Goal: Communication & Community: Answer question/provide support

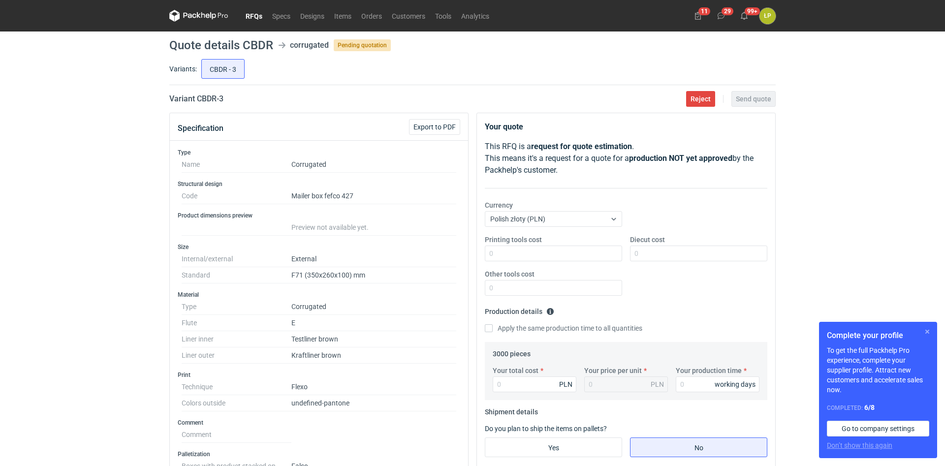
click at [924, 330] on button "button" at bounding box center [928, 332] width 12 height 12
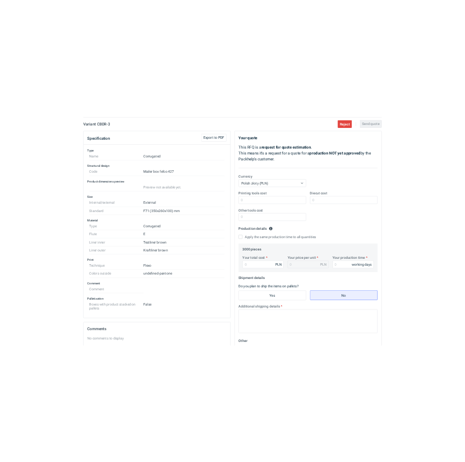
scroll to position [21, 0]
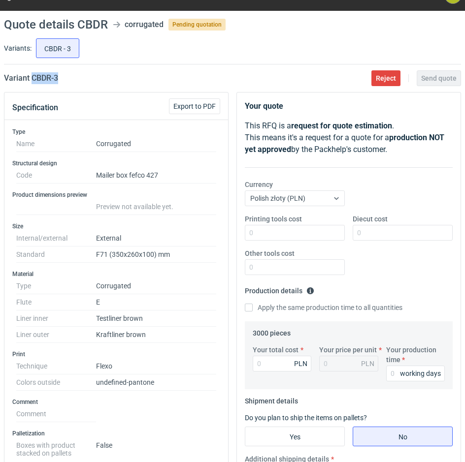
drag, startPoint x: 82, startPoint y: 81, endPoint x: 32, endPoint y: 81, distance: 49.7
click at [32, 81] on div "Variant CBDR - 3 Reject Send quote" at bounding box center [232, 78] width 457 height 12
copy h2 "CBDR - 3"
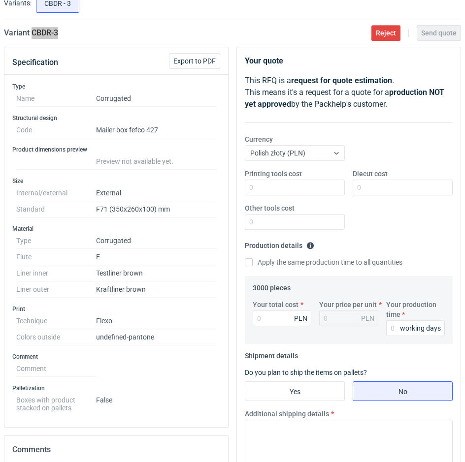
scroll to position [188, 0]
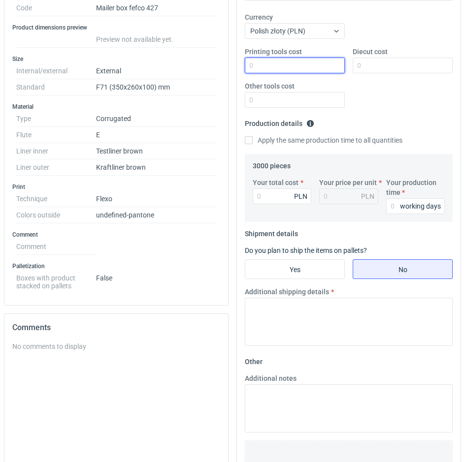
click at [309, 66] on input "Printing tools cost" at bounding box center [295, 66] width 100 height 16
type input "700"
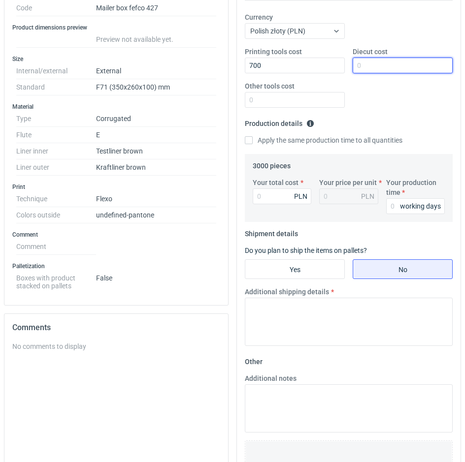
click at [391, 66] on input "Diecut cost" at bounding box center [403, 66] width 100 height 16
type input "1800"
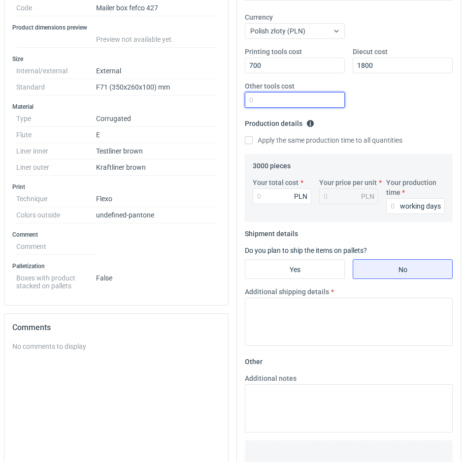
click at [323, 100] on input "Other tools cost" at bounding box center [295, 100] width 100 height 16
type input "0"
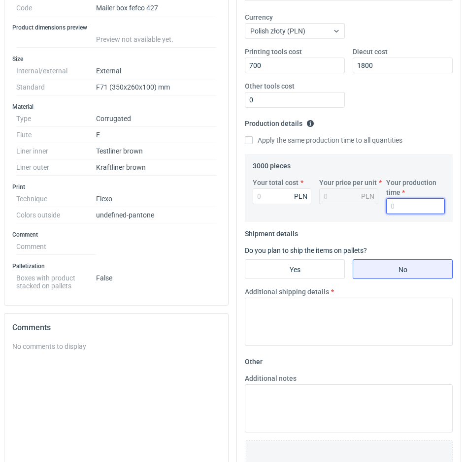
click at [394, 208] on input "Your production time" at bounding box center [415, 206] width 59 height 16
type input "12"
click at [292, 204] on input "Your total cost" at bounding box center [282, 197] width 59 height 16
type input "4141"
type input "13.8"
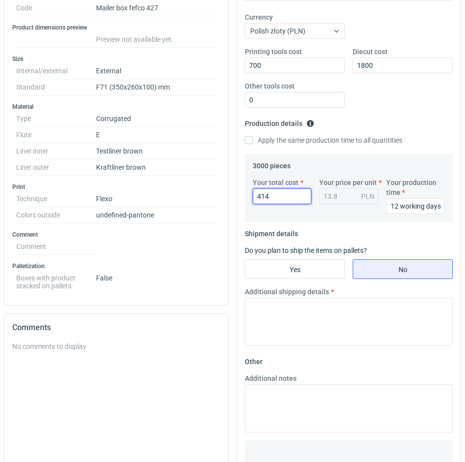
type input "4140"
type input "1.38"
type input "4140"
click at [321, 271] on input "Yes" at bounding box center [294, 269] width 99 height 19
radio input "true"
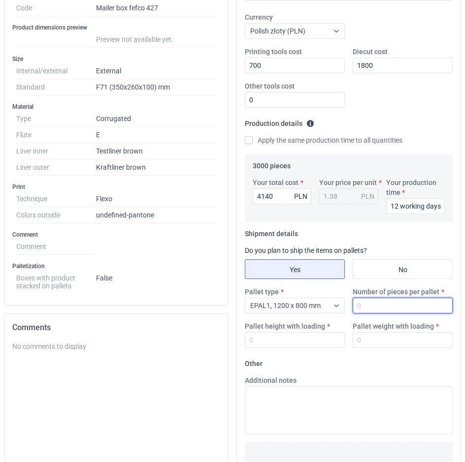
click at [372, 301] on input "Number of pieces per pallet" at bounding box center [403, 306] width 100 height 16
type input "1000"
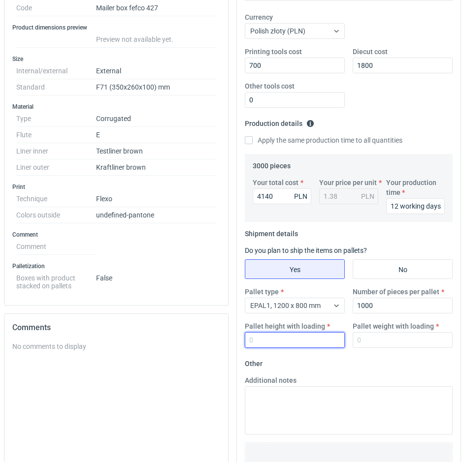
click at [320, 335] on input "Pallet height with loading" at bounding box center [295, 340] width 100 height 16
type input "1800"
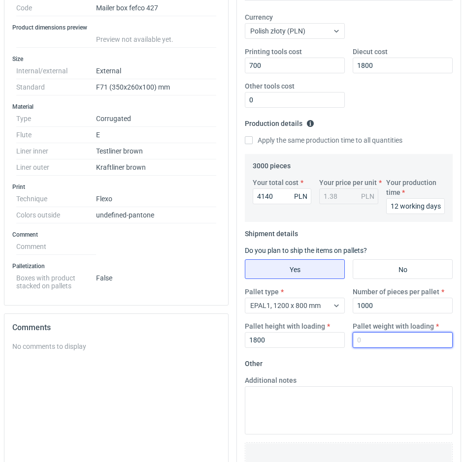
click at [374, 343] on input "Pallet weight with loading" at bounding box center [403, 340] width 100 height 16
click at [408, 340] on input "Pallet weight with loading" at bounding box center [403, 340] width 100 height 16
type input "275"
click at [414, 369] on fieldset "Other Additional notes Browse files or drop to attach" at bounding box center [349, 429] width 208 height 146
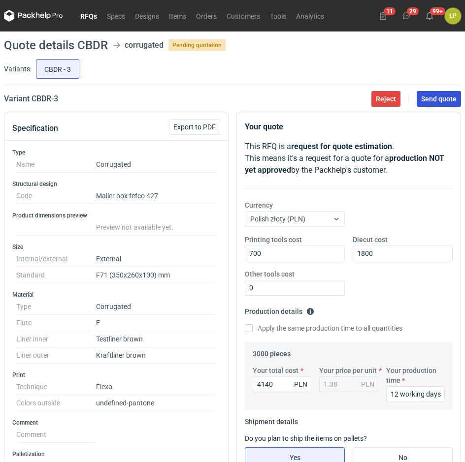
click at [434, 98] on span "Send quote" at bounding box center [438, 99] width 35 height 7
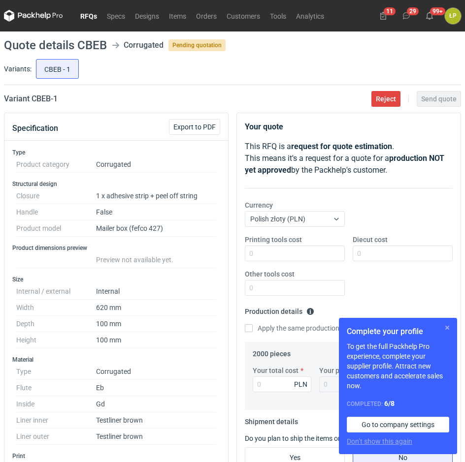
click at [446, 326] on button "button" at bounding box center [447, 328] width 12 height 12
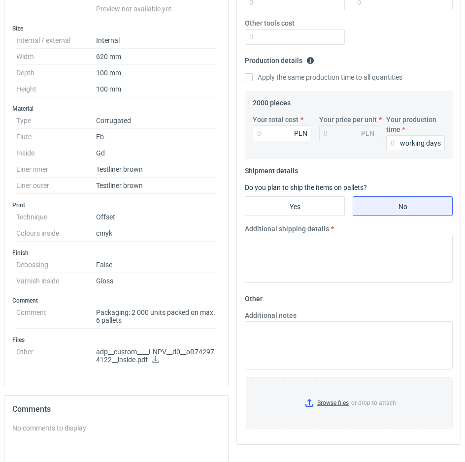
scroll to position [420, 0]
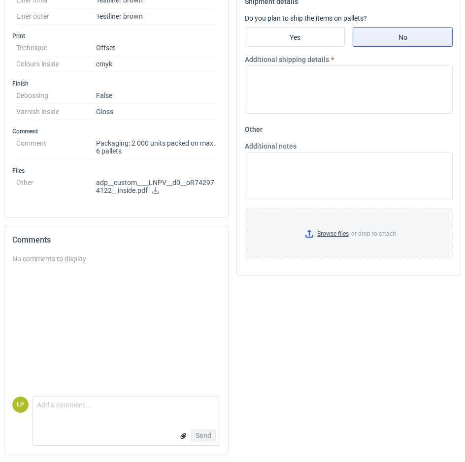
click at [155, 189] on icon at bounding box center [156, 190] width 8 height 7
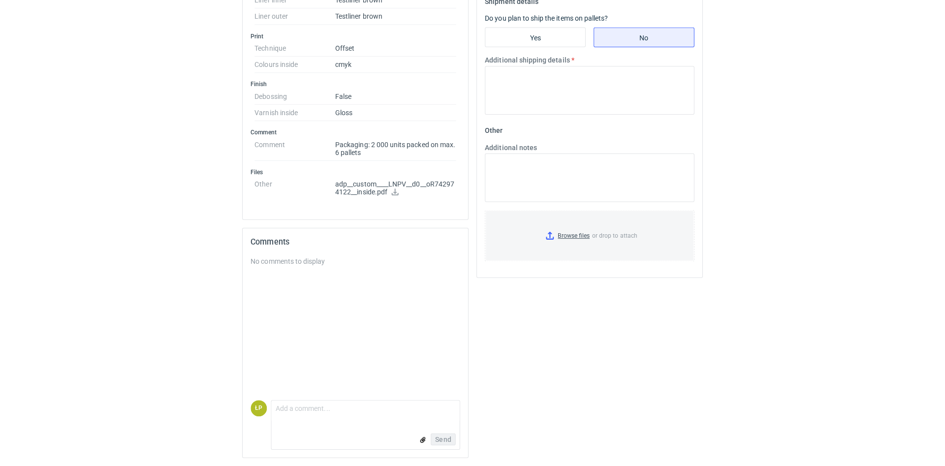
scroll to position [0, 0]
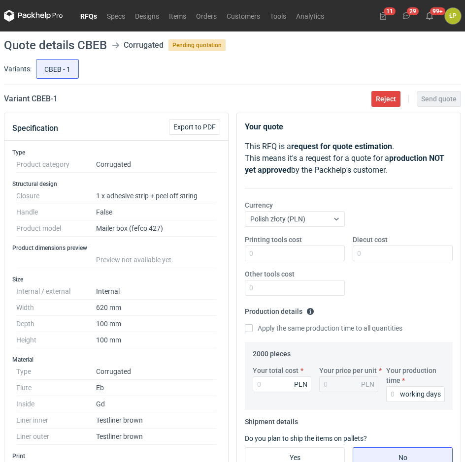
click at [95, 16] on link "RFQs" at bounding box center [88, 16] width 27 height 12
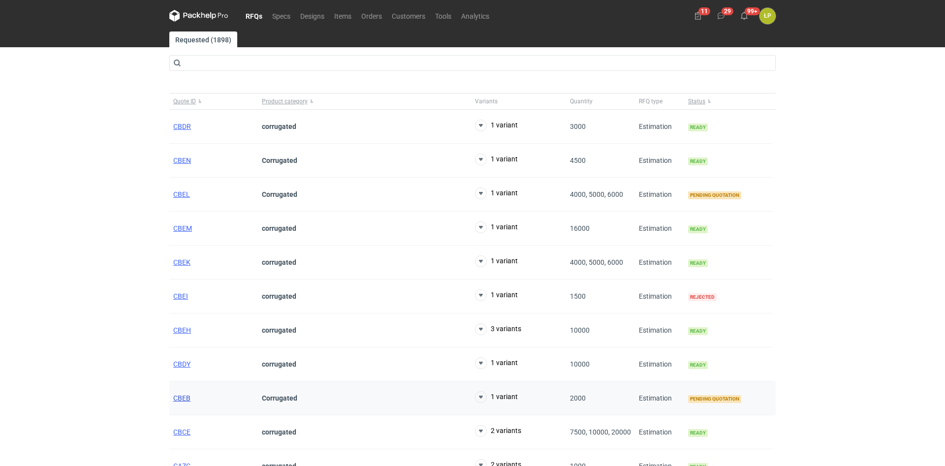
click at [177, 397] on span "CBEB" at bounding box center [181, 398] width 17 height 8
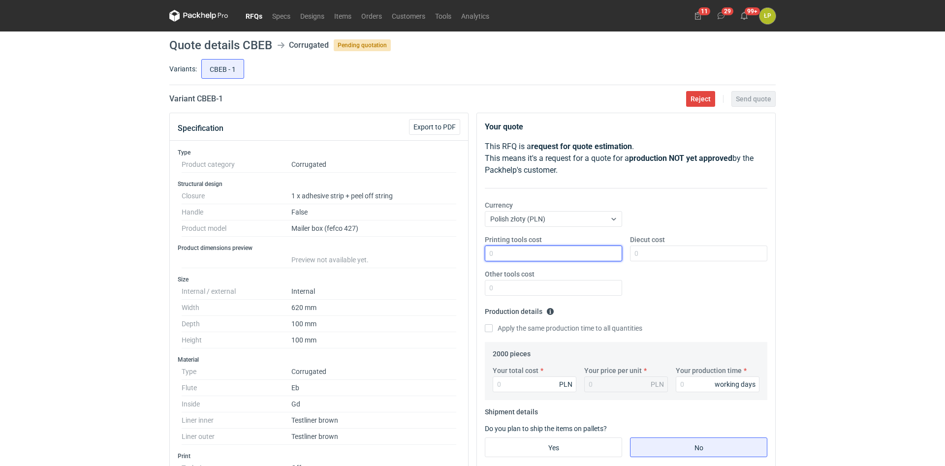
click at [464, 256] on input "Printing tools cost" at bounding box center [553, 254] width 137 height 16
type input "0"
click at [464, 254] on input "Diecut cost" at bounding box center [698, 254] width 137 height 16
type input "1600"
click at [464, 291] on input "Other tools cost" at bounding box center [553, 288] width 137 height 16
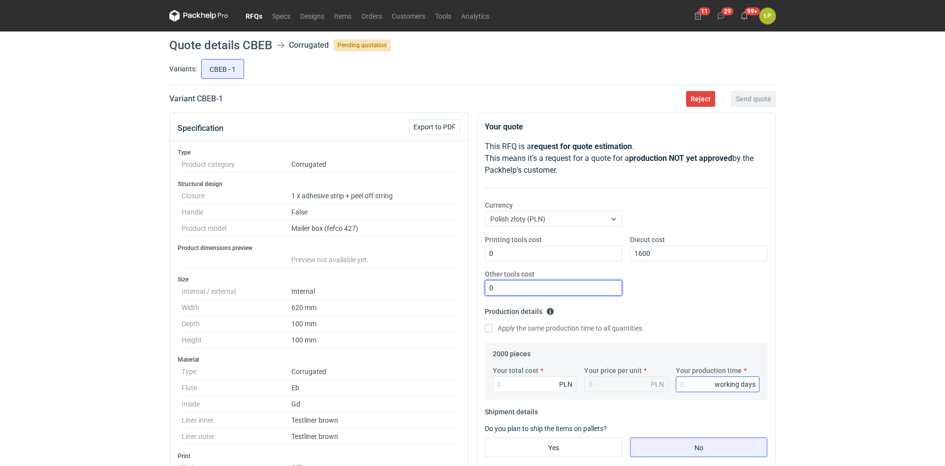
type input "0"
click at [464, 391] on input "Your production time" at bounding box center [718, 385] width 84 height 16
type input "15"
click at [464, 387] on input "Your total cost" at bounding box center [535, 385] width 84 height 16
type input "7980"
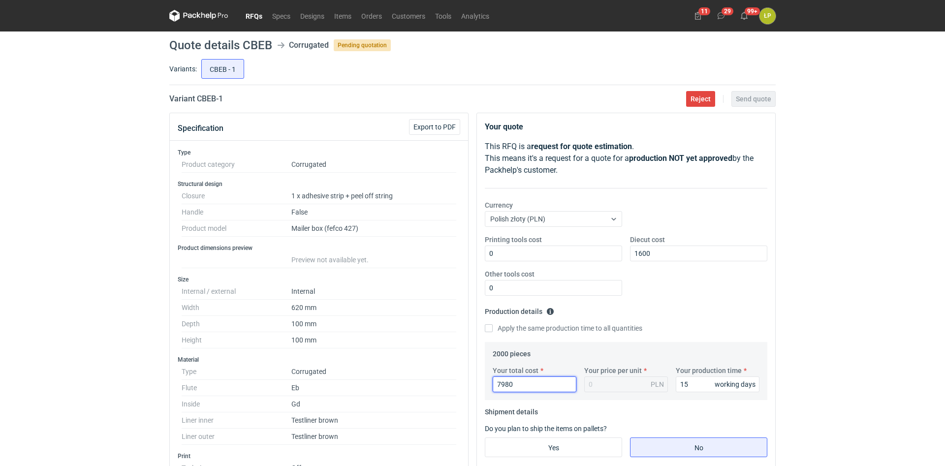
type input "3.99"
type input "7980"
click at [464, 225] on div "RFQs Specs Designs Items Orders Customers Tools Analytics 11 29 99+ ŁP Łukasz P…" at bounding box center [472, 233] width 945 height 466
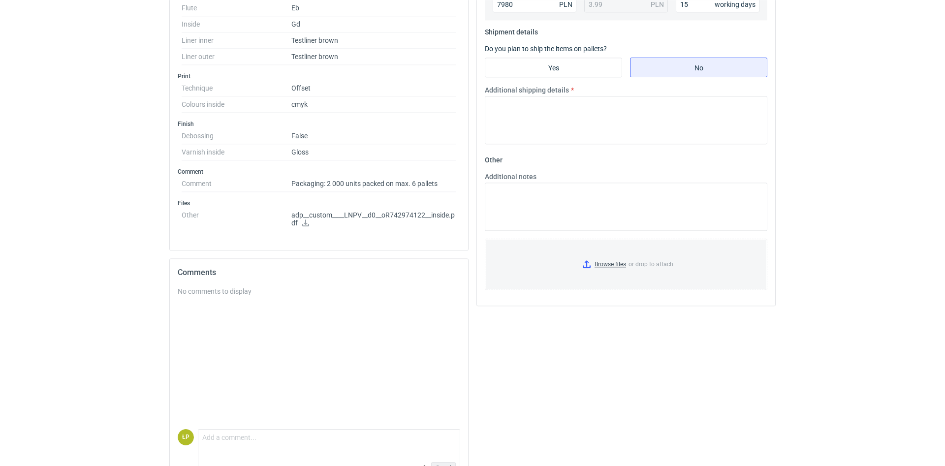
scroll to position [409, 0]
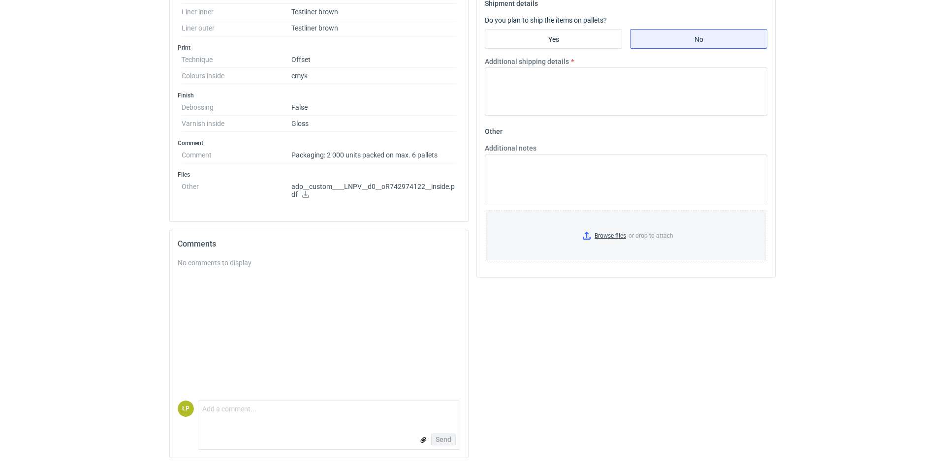
click at [464, 53] on fieldset "Shipment details Do you plan to ship the items on pallets? Yes No Additional sh…" at bounding box center [626, 60] width 283 height 128
click at [464, 46] on input "Yes" at bounding box center [553, 39] width 136 height 19
radio input "true"
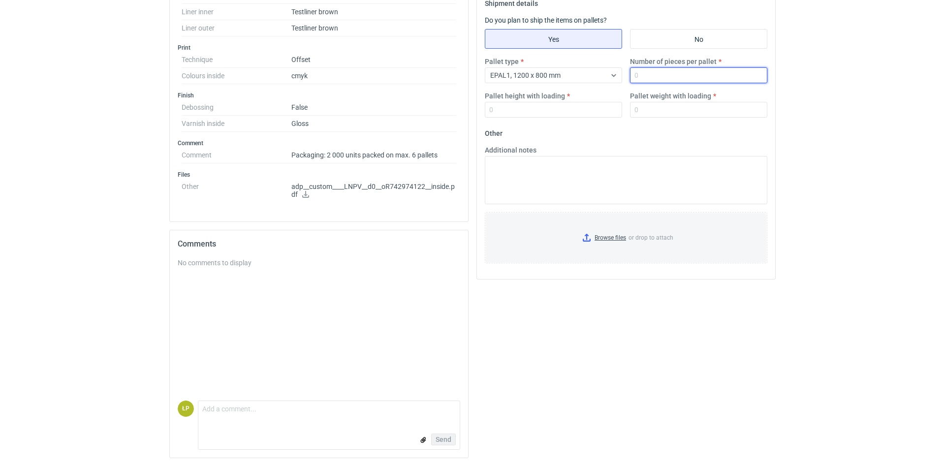
click at [464, 76] on input "Number of pieces per pallet" at bounding box center [698, 75] width 137 height 16
click at [464, 81] on input "Number of pieces per pallet" at bounding box center [698, 75] width 137 height 16
type input "330"
click at [464, 111] on input "Pallet height with loading" at bounding box center [553, 110] width 137 height 16
type input "1800"
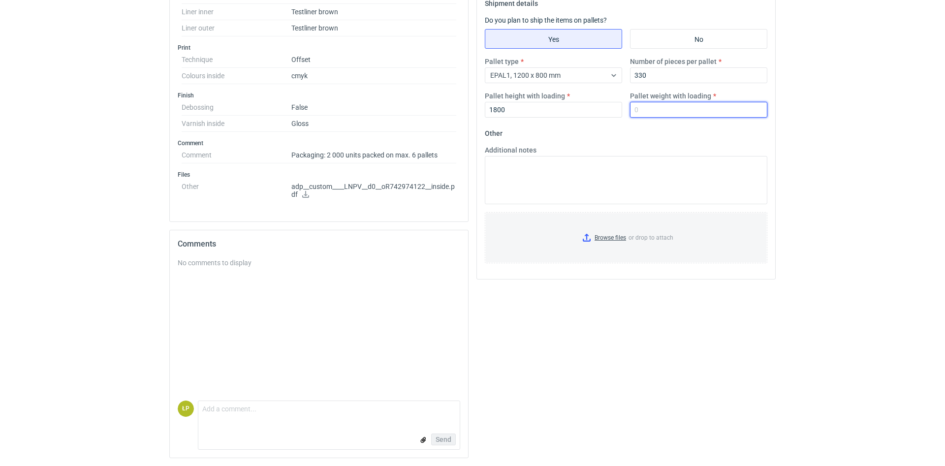
click at [464, 110] on input "Pallet weight with loading" at bounding box center [698, 110] width 137 height 16
click at [464, 109] on input "Pallet weight with loading" at bounding box center [698, 110] width 137 height 16
type input "190"
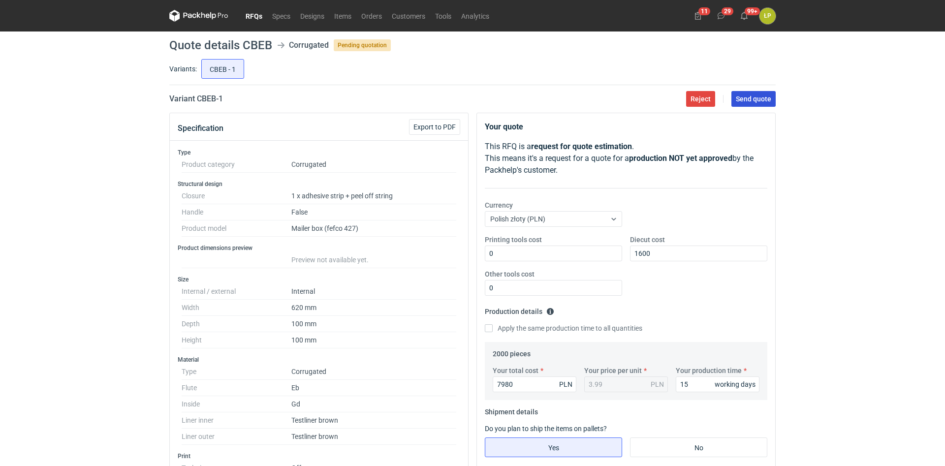
click at [464, 97] on span "Send quote" at bounding box center [753, 99] width 35 height 7
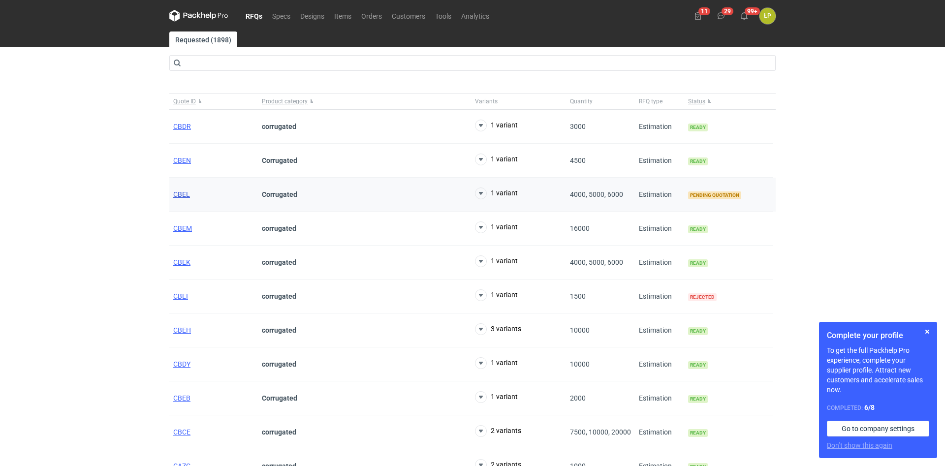
click at [181, 195] on span "CBEL" at bounding box center [181, 195] width 17 height 8
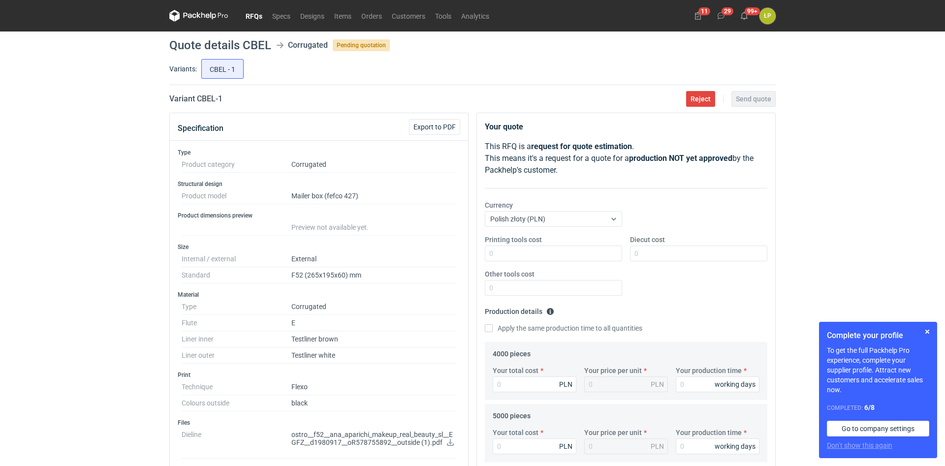
click at [181, 15] on icon at bounding box center [198, 16] width 59 height 12
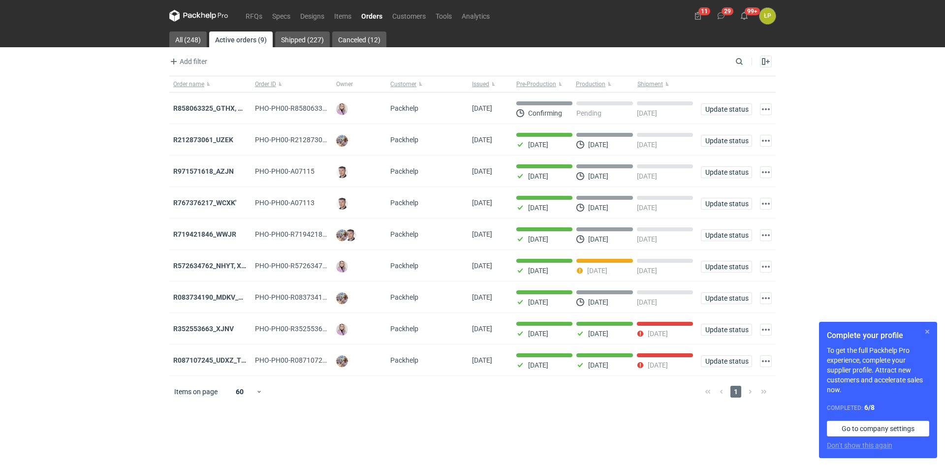
click at [928, 329] on button "button" at bounding box center [928, 332] width 12 height 12
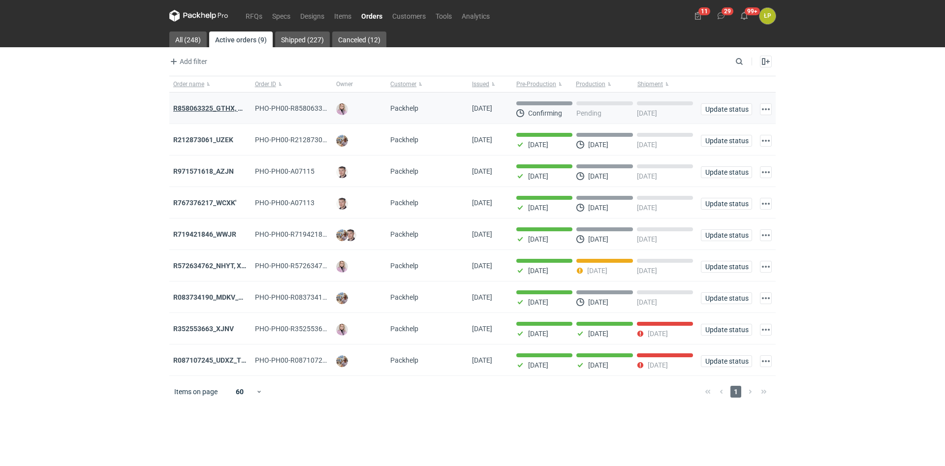
drag, startPoint x: 231, startPoint y: 104, endPoint x: 236, endPoint y: 114, distance: 11.0
click at [231, 104] on div "R858063325_GTHX, NNPL, JAAG, JGXY, QTVD, WZHN, ITNR, EUMI" at bounding box center [210, 108] width 74 height 10
click at [231, 110] on strong "R858063325_GTHX, NNPL, JAAG, JGXY, QTVD, WZHN, ITNR, EUMI" at bounding box center [275, 108] width 205 height 8
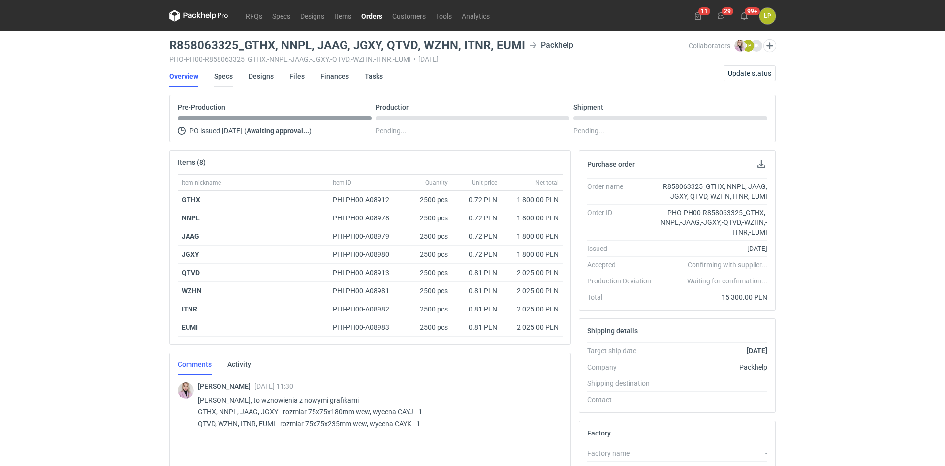
click at [229, 75] on link "Specs" at bounding box center [223, 76] width 19 height 22
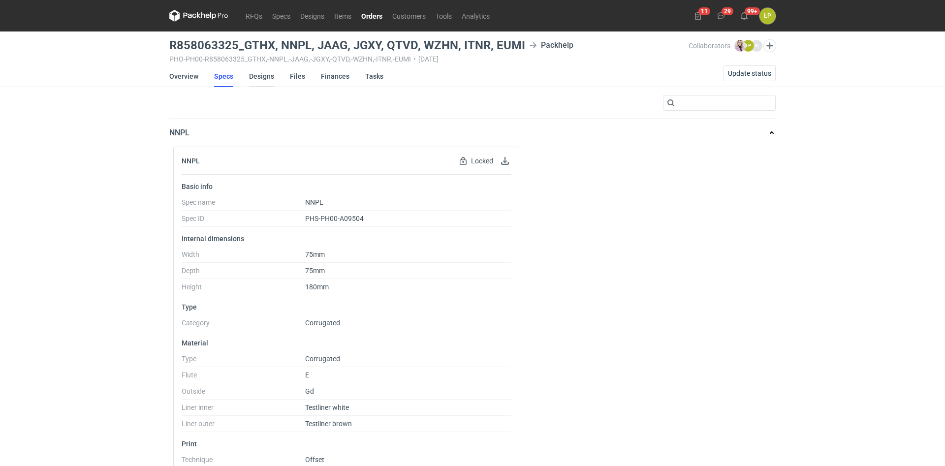
click at [257, 81] on link "Designs" at bounding box center [261, 76] width 25 height 22
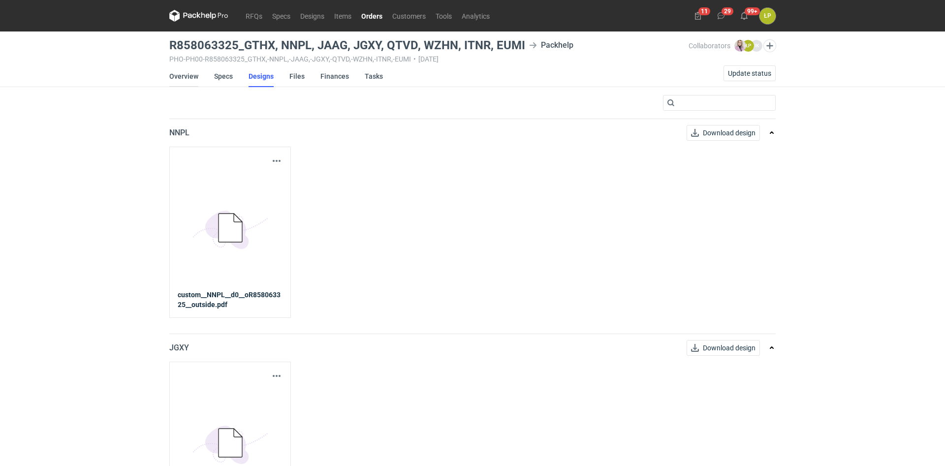
click at [185, 81] on link "Overview" at bounding box center [183, 76] width 29 height 22
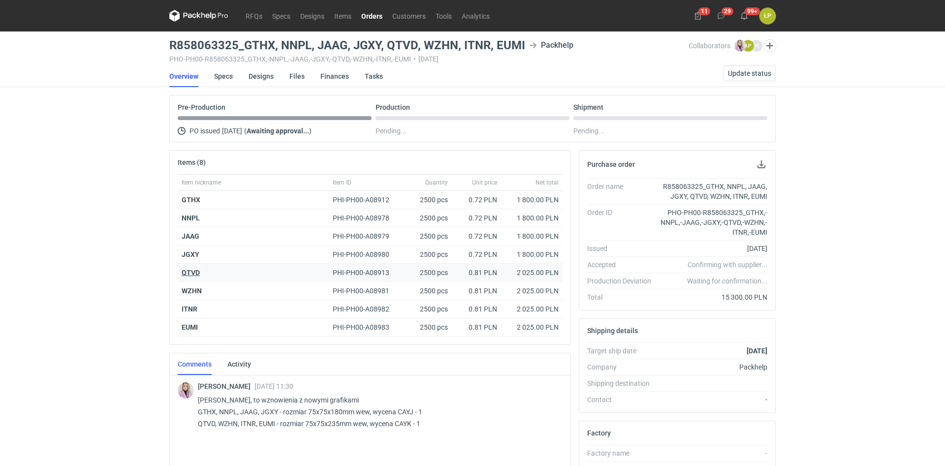
scroll to position [84, 0]
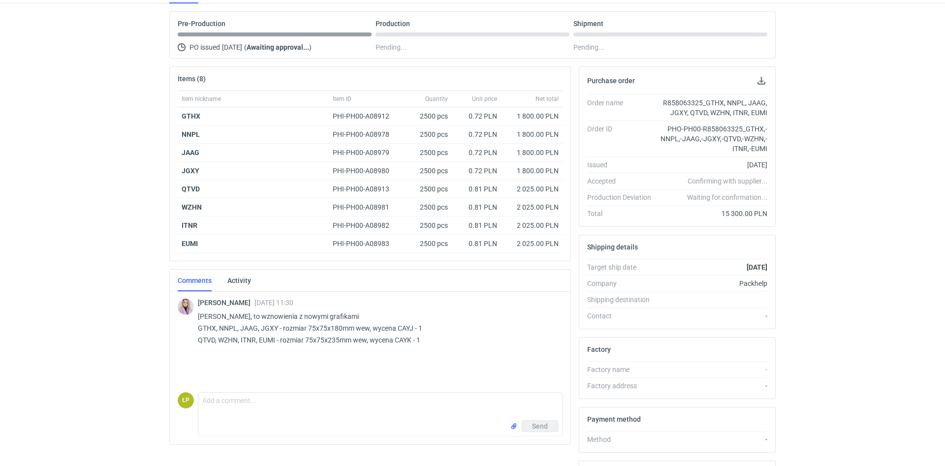
click at [161, 341] on div "RFQs Specs Designs Items Orders Customers Tools Analytics 11 29 99+ ŁP [PERSON_…" at bounding box center [472, 149] width 945 height 466
click at [238, 402] on textarea "Comment message" at bounding box center [380, 407] width 364 height 28
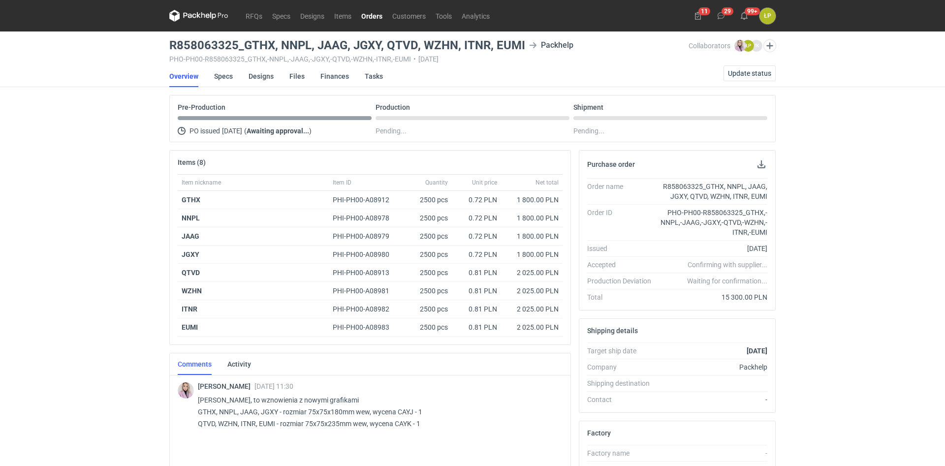
scroll to position [167, 0]
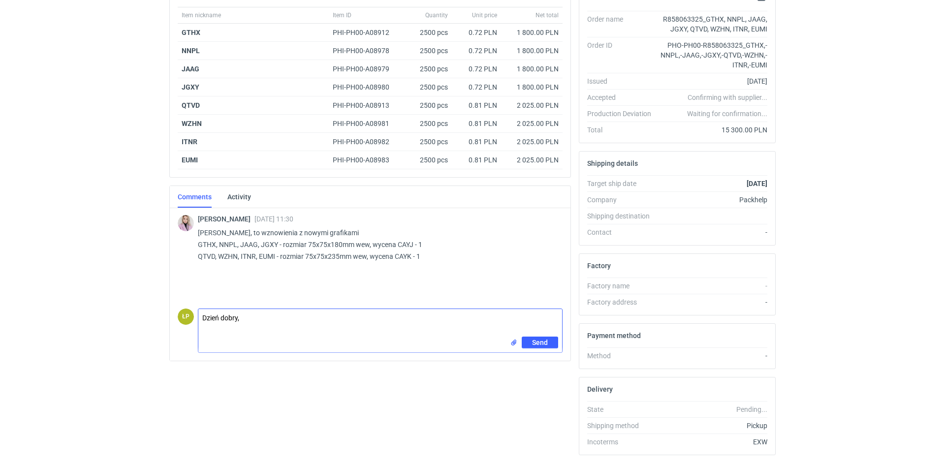
click at [267, 316] on textarea "Dzień dobry," at bounding box center [380, 323] width 364 height 28
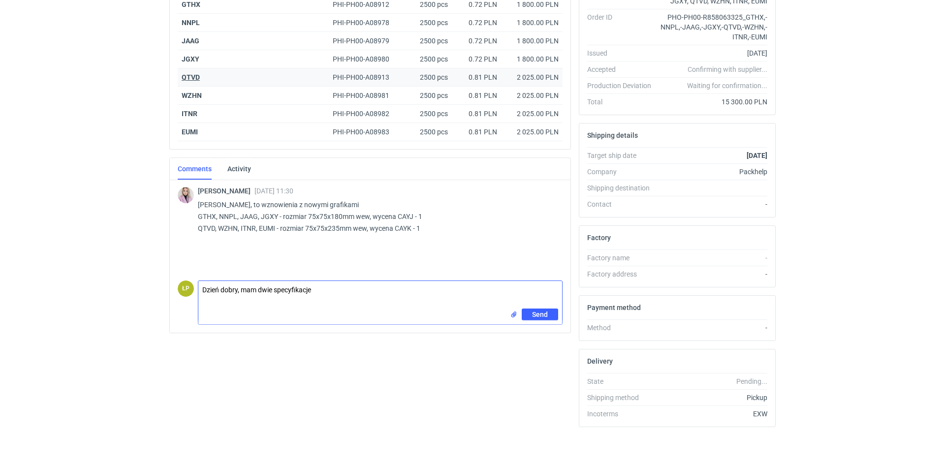
scroll to position [196, 0]
click at [324, 289] on textarea "Dzień dobry, mam dwie specyfikacje" at bounding box center [380, 295] width 364 height 28
drag, startPoint x: 324, startPoint y: 289, endPoint x: 243, endPoint y: 295, distance: 81.0
click at [243, 295] on textarea "Dzień dobry, mam dwie specyfikacje" at bounding box center [380, 295] width 364 height 28
type textarea "Dzień dobry, bardzo proszę przy kolejnych zamówieniach rozbijać na dwie specyfi…"
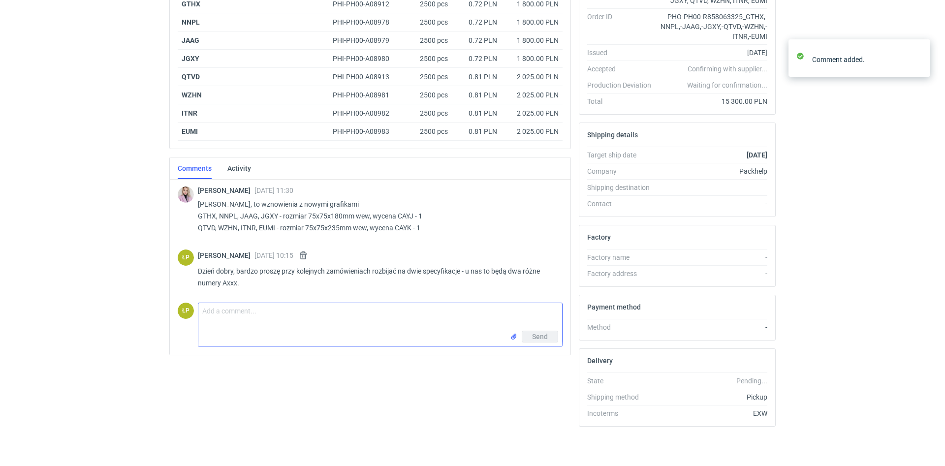
click at [248, 314] on textarea "Comment message" at bounding box center [380, 317] width 364 height 28
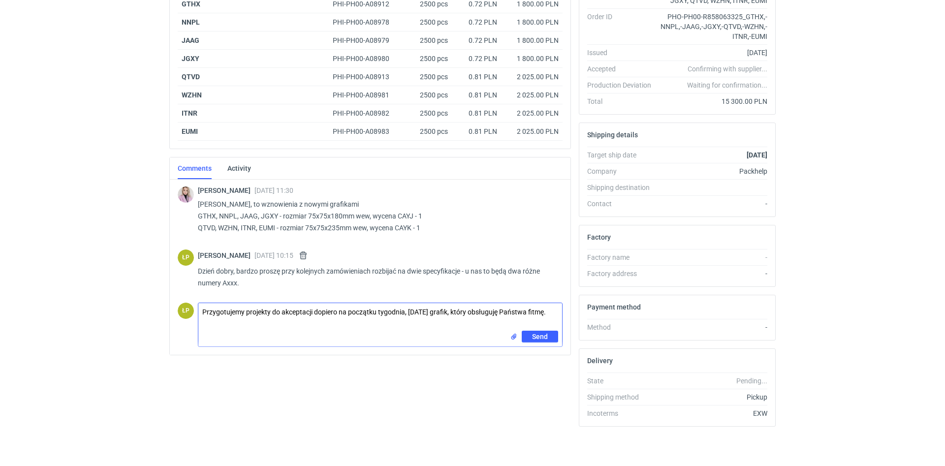
click at [339, 330] on textarea "Przygotujemy projekty do akceptacji dopiero na początku tygodnia, [DATE] grafik…" at bounding box center [380, 317] width 364 height 28
click at [334, 326] on textarea "Przygotujemy projekty do akceptacji dopiero na początku tygodnia, [DATE] grafik…" at bounding box center [380, 317] width 364 height 28
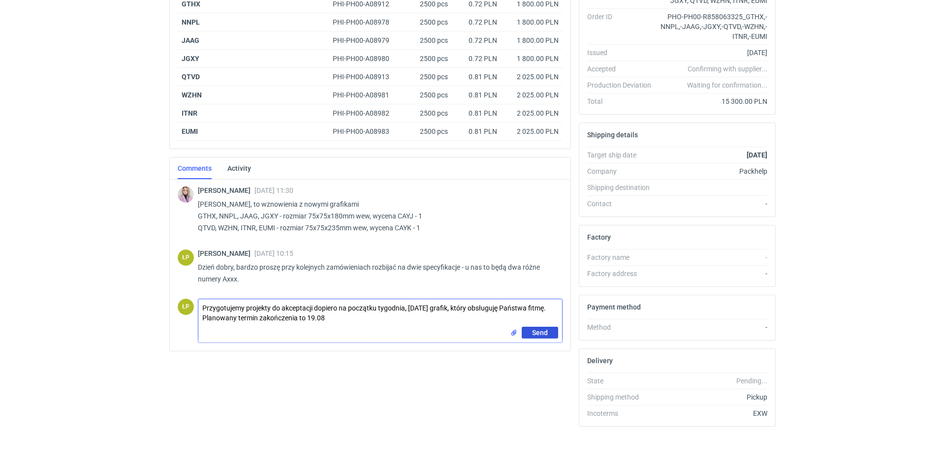
type textarea "Przygotujemy projekty do akceptacji dopiero na początku tygodnia, [DATE] grafik…"
click at [540, 332] on span "Send" at bounding box center [540, 332] width 16 height 7
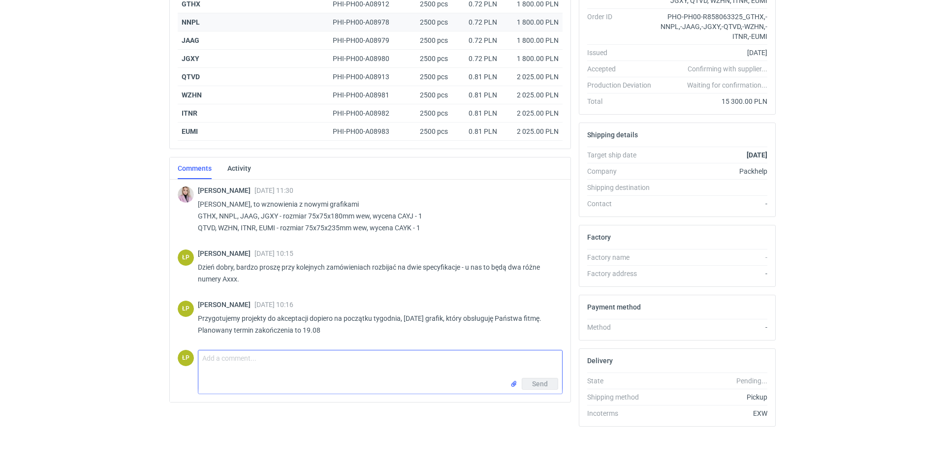
scroll to position [0, 0]
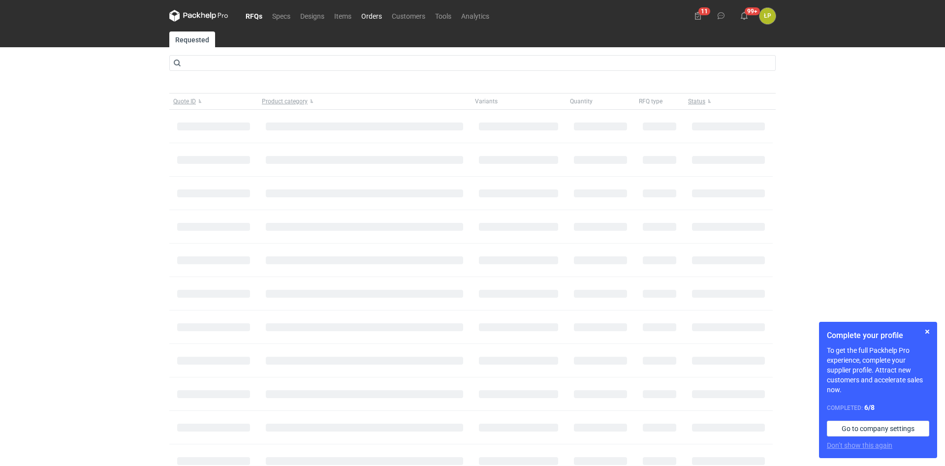
click at [375, 20] on link "Orders" at bounding box center [371, 16] width 31 height 12
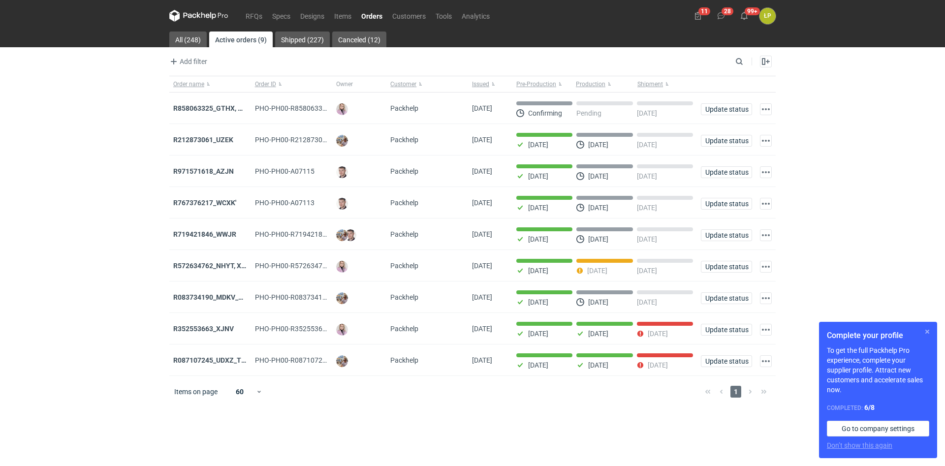
click at [926, 328] on button "button" at bounding box center [928, 332] width 12 height 12
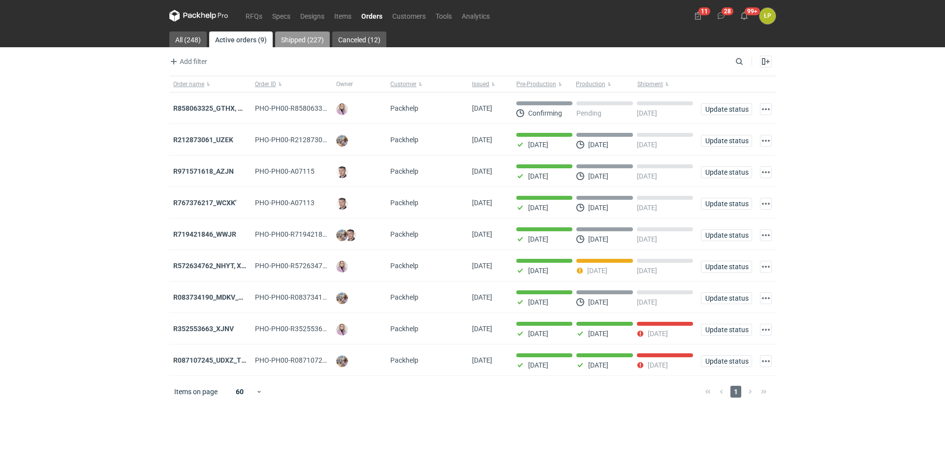
click at [299, 42] on link "Shipped (227)" at bounding box center [302, 40] width 55 height 16
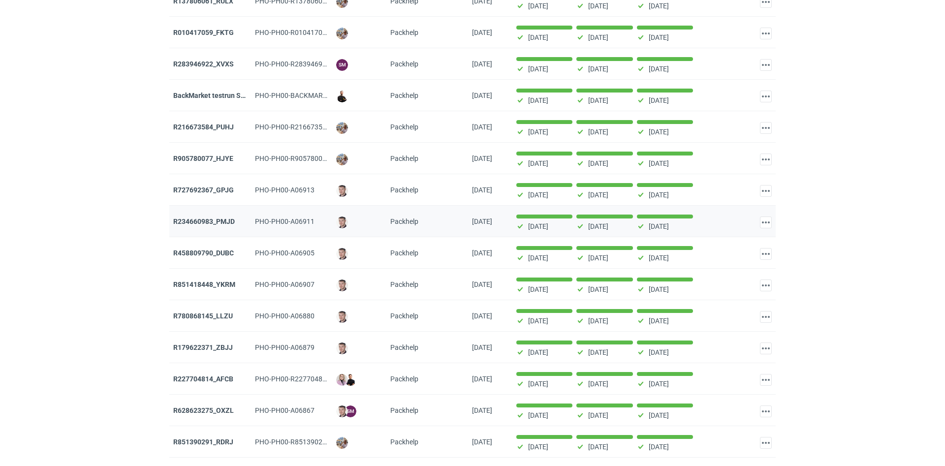
scroll to position [418, 0]
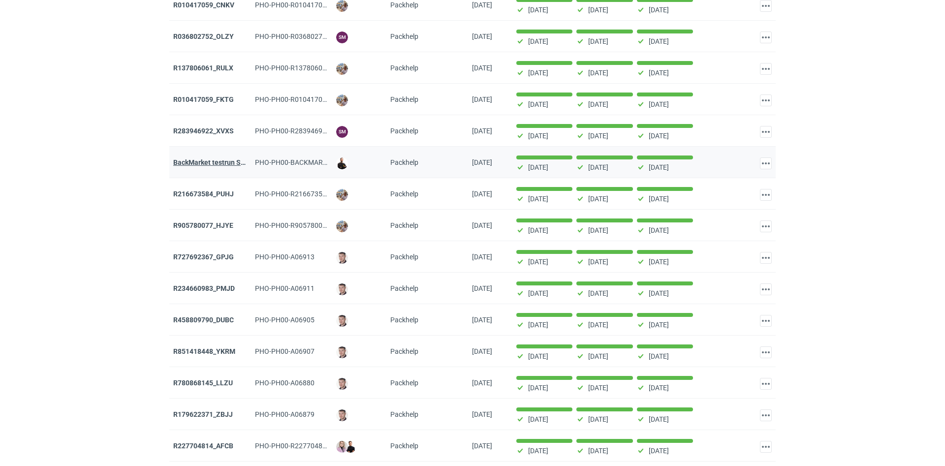
click at [225, 164] on strong "BackMarket testrun Serwach" at bounding box center [218, 163] width 90 height 8
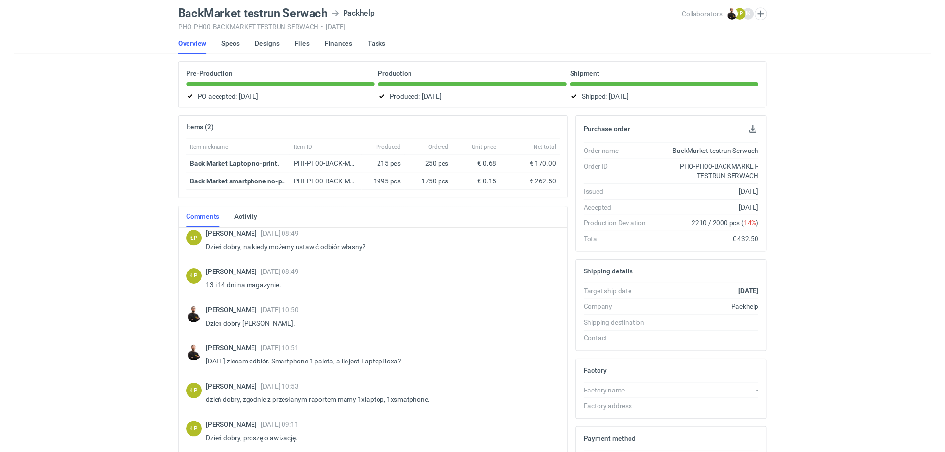
scroll to position [674, 0]
